Goal: Transaction & Acquisition: Purchase product/service

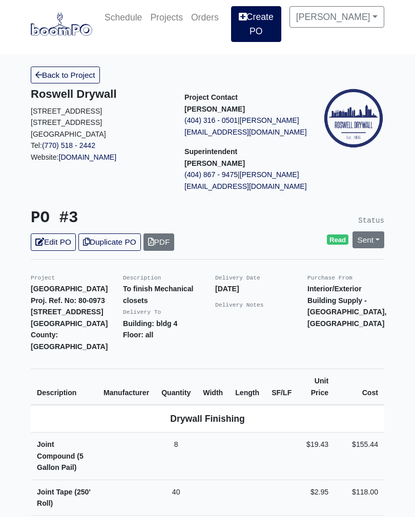
scroll to position [7, 0]
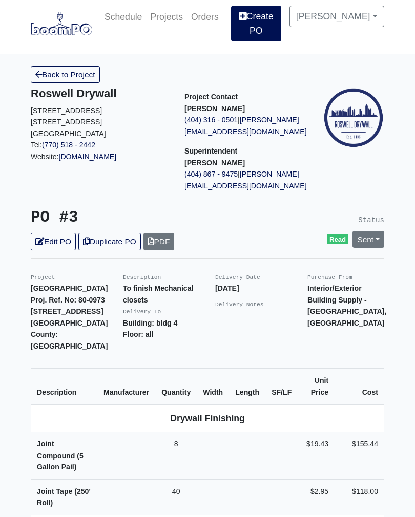
click at [271, 14] on link "Create PO" at bounding box center [256, 24] width 50 height 36
click at [269, 30] on link "Create PO" at bounding box center [256, 24] width 50 height 36
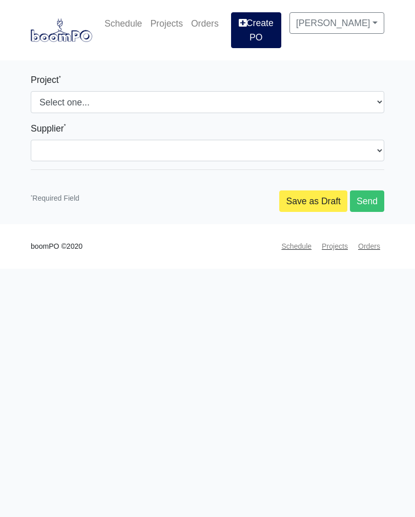
select select
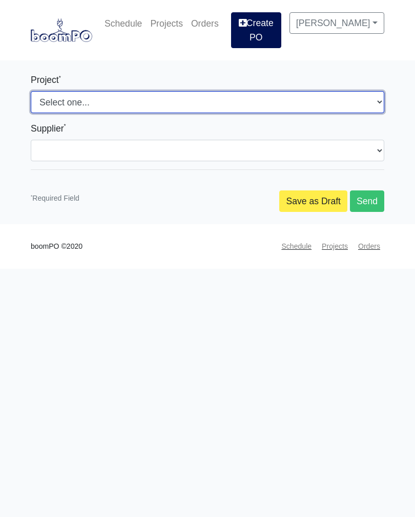
click at [169, 106] on select "Select one... Southern Post Nova at [GEOGRAPHIC_DATA]" at bounding box center [207, 102] width 353 height 22
select select "192"
select select
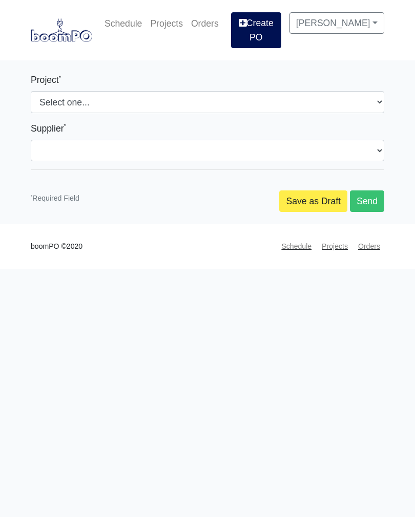
select select
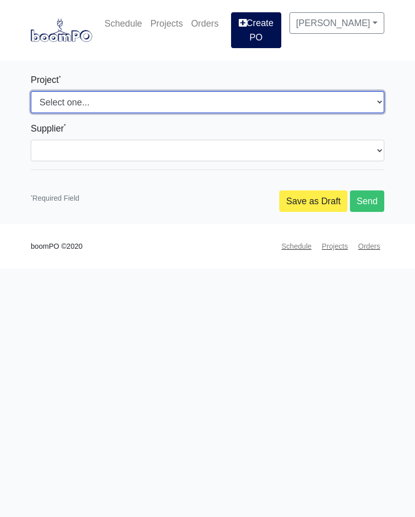
click at [124, 103] on select "Select one... Southern Post Nova at [GEOGRAPHIC_DATA]" at bounding box center [207, 102] width 353 height 22
select select "159"
select select
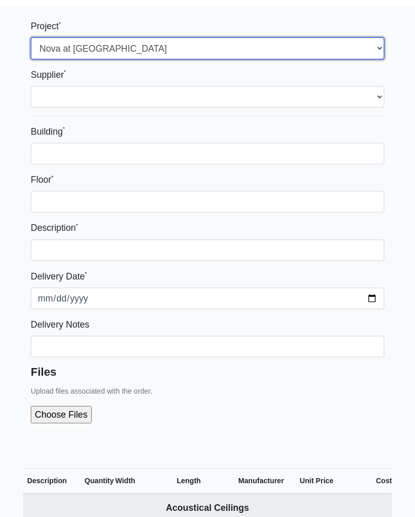
scroll to position [56, 0]
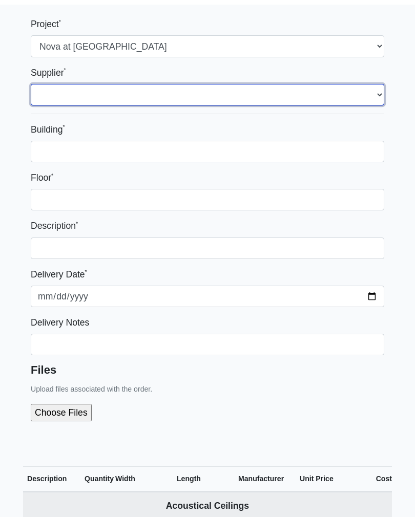
click at [219, 96] on select "Select one... Interior/Exterior Building Supply - Canton, GA Grabber Constructi…" at bounding box center [207, 95] width 353 height 22
select select "848"
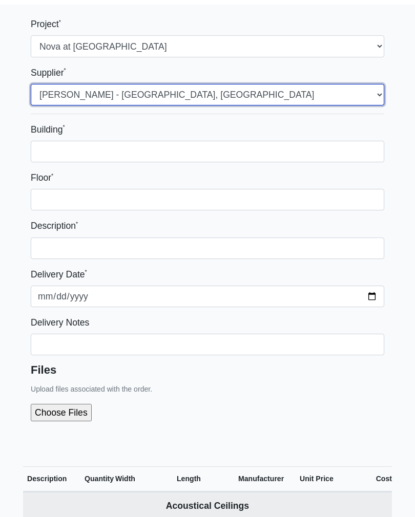
select select
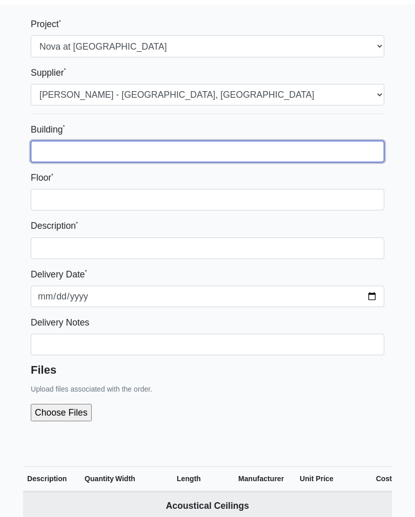
click at [162, 153] on input "Building *" at bounding box center [207, 152] width 353 height 22
type input "One"
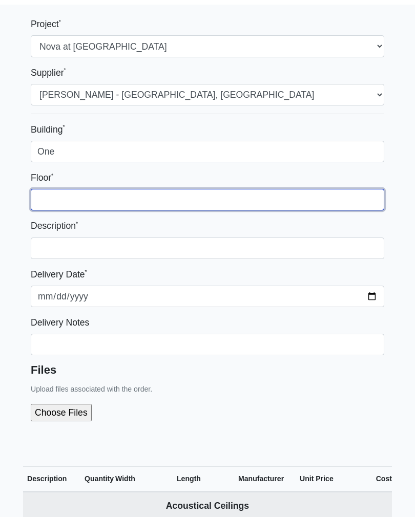
click at [127, 205] on input "Floor *" at bounding box center [207, 200] width 353 height 22
type input "3rd finger retail"
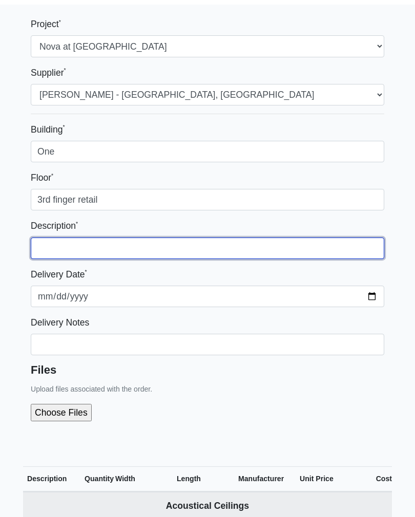
click at [141, 251] on input "text" at bounding box center [207, 249] width 353 height 22
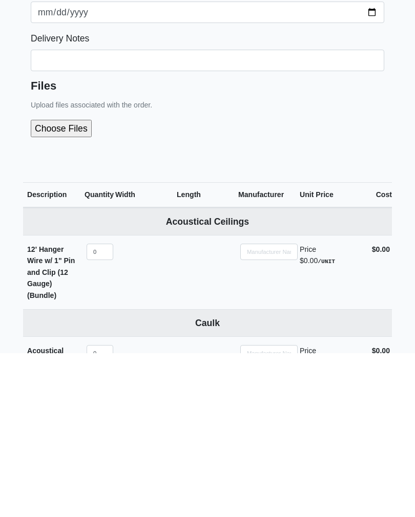
scroll to position [177, 0]
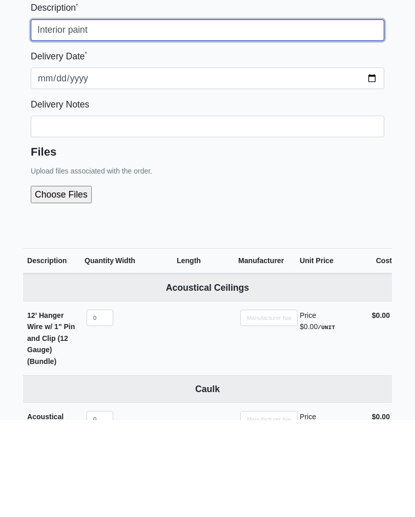
type input "Interior paint"
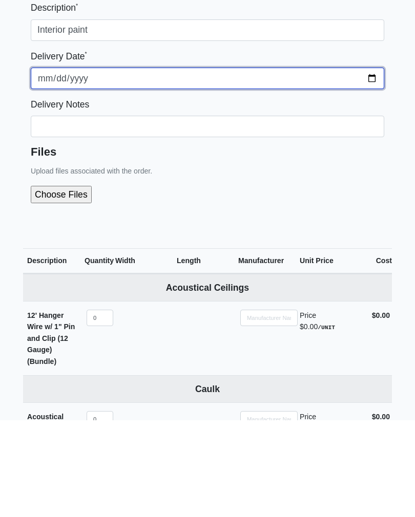
click at [229, 165] on input "[DATE]" at bounding box center [207, 176] width 353 height 22
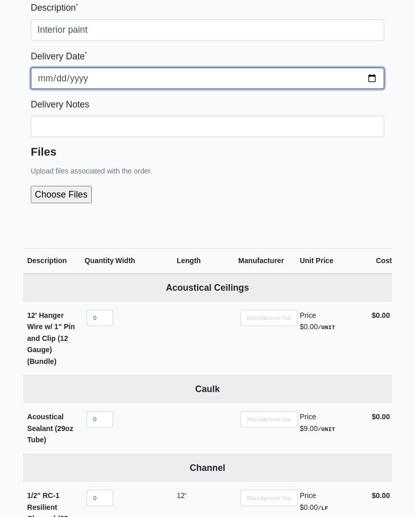
type input "2025-08-13"
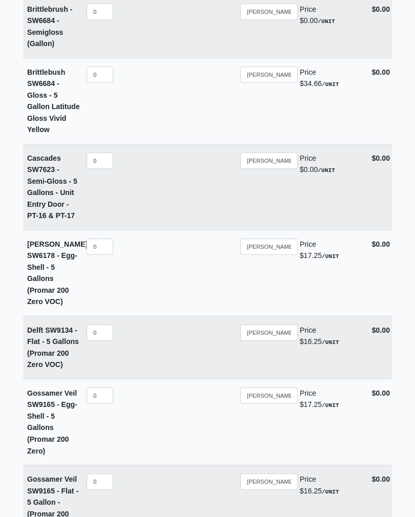
scroll to position [6472, 0]
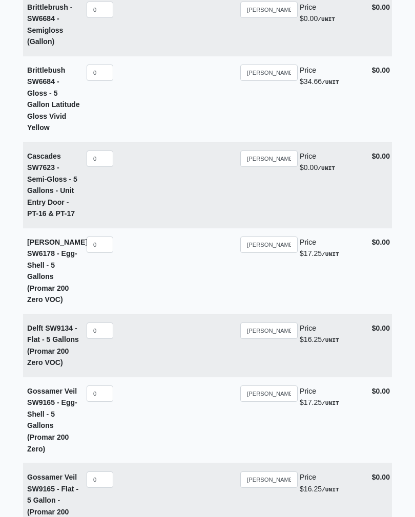
click at [98, 464] on td "Qty 0" at bounding box center [99, 501] width 31 height 74
click at [104, 472] on input "0" at bounding box center [100, 480] width 27 height 16
select select
type input "2"
select select
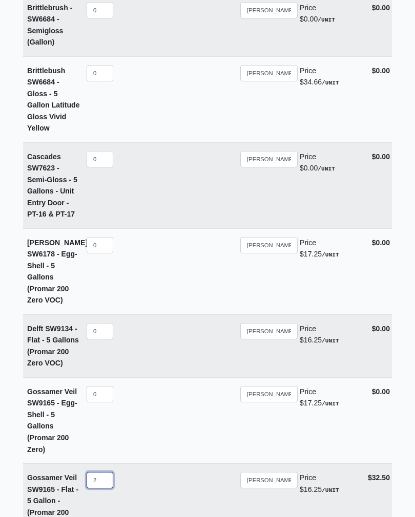
type input "25"
select select
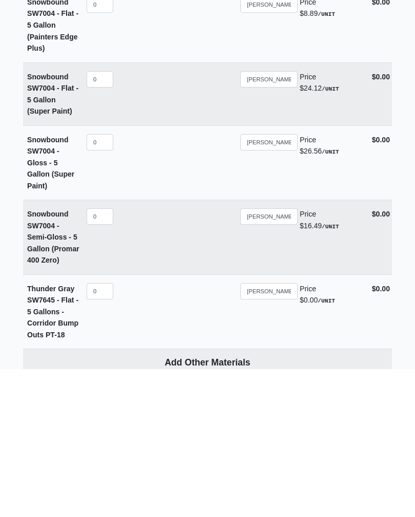
scroll to position [7749, 0]
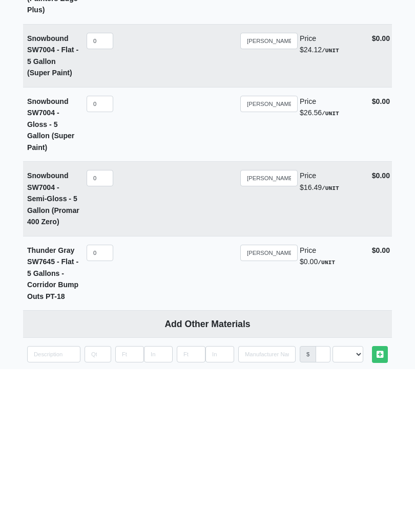
type input "25"
type input "[DATE]"
